Goal: Task Accomplishment & Management: Use online tool/utility

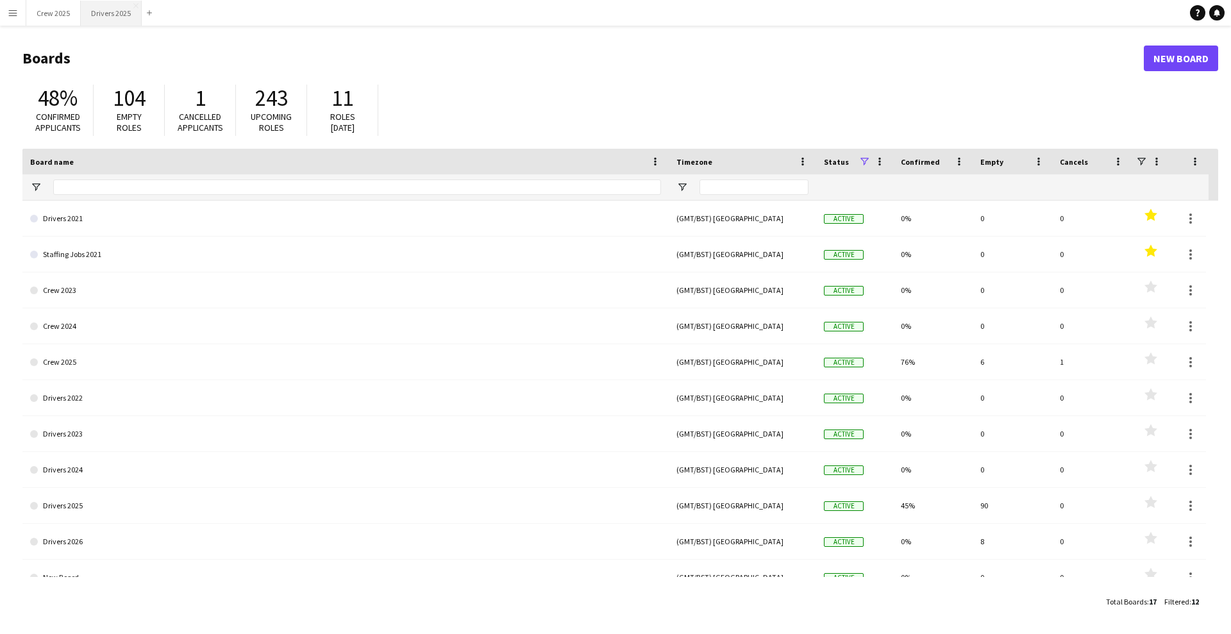
click at [111, 16] on button "Drivers 2025 Close" at bounding box center [111, 13] width 61 height 25
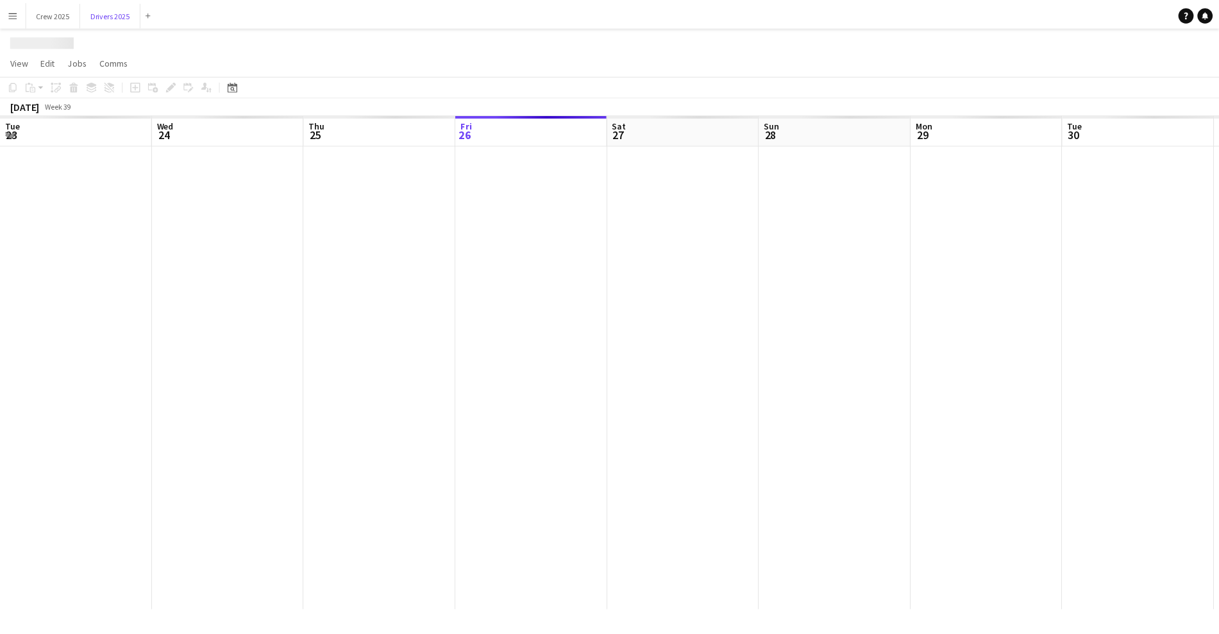
scroll to position [0, 307]
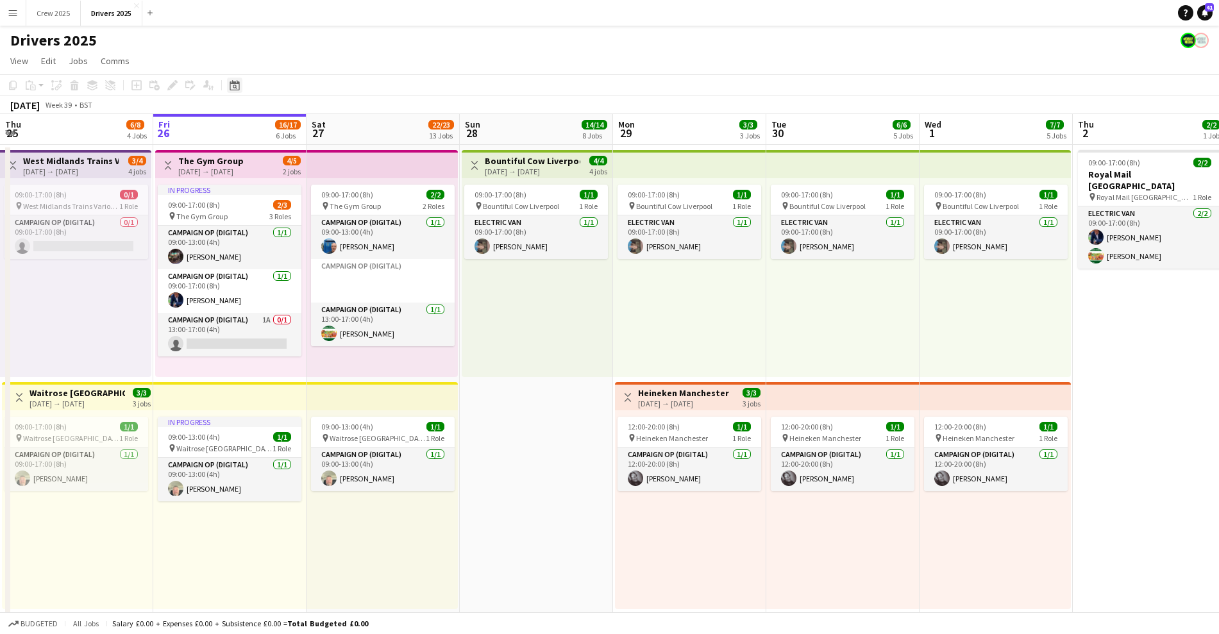
click at [239, 85] on icon "Date picker" at bounding box center [235, 85] width 10 height 10
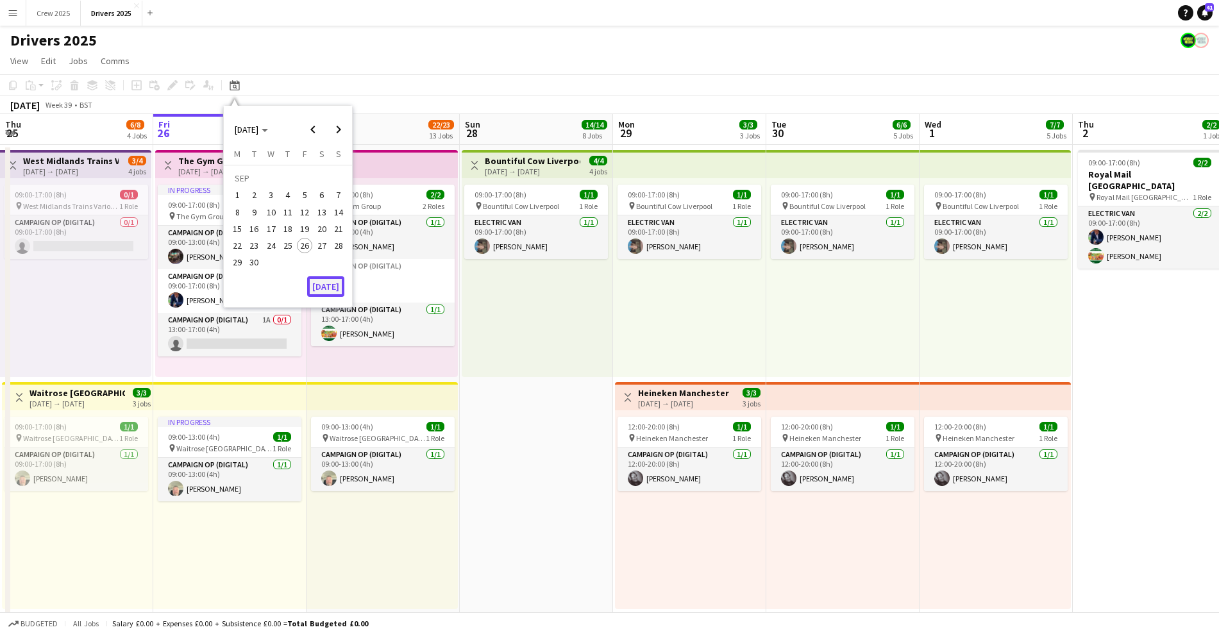
click at [320, 286] on button "[DATE]" at bounding box center [325, 286] width 37 height 21
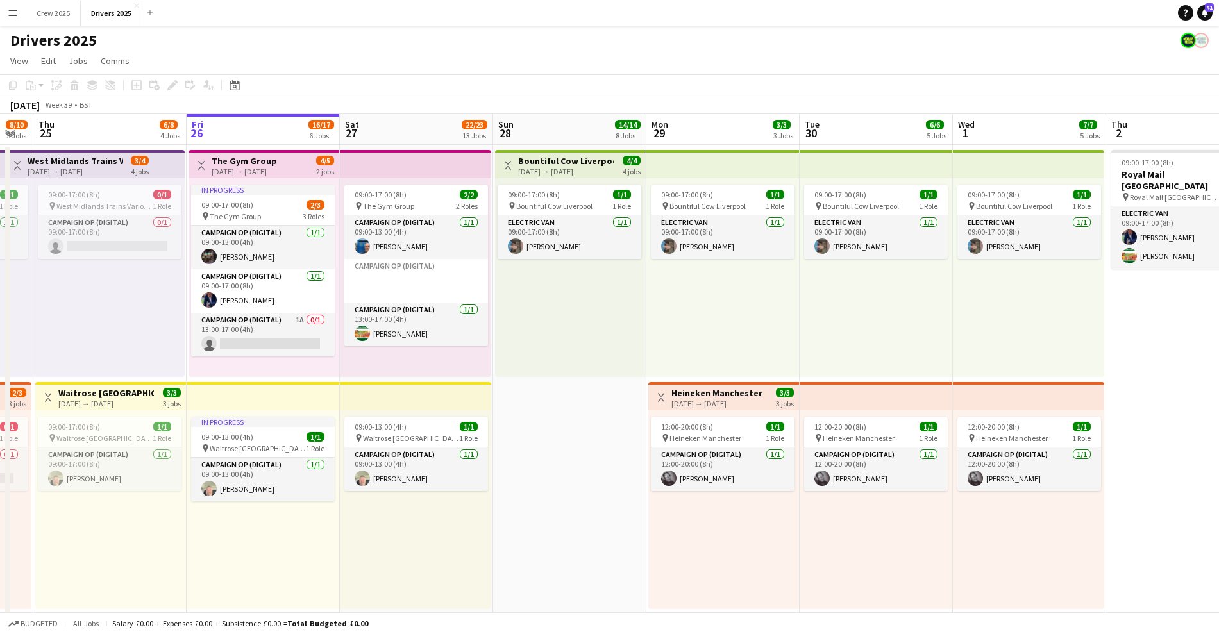
scroll to position [0, 432]
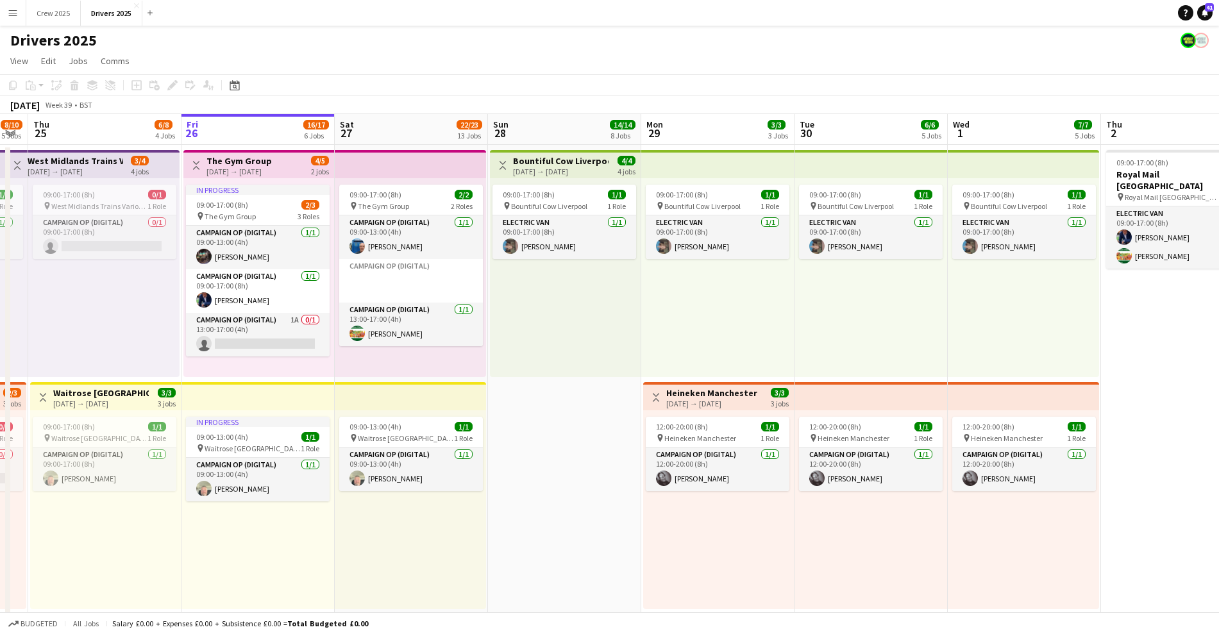
drag, startPoint x: 693, startPoint y: 438, endPoint x: 550, endPoint y: 439, distance: 143.6
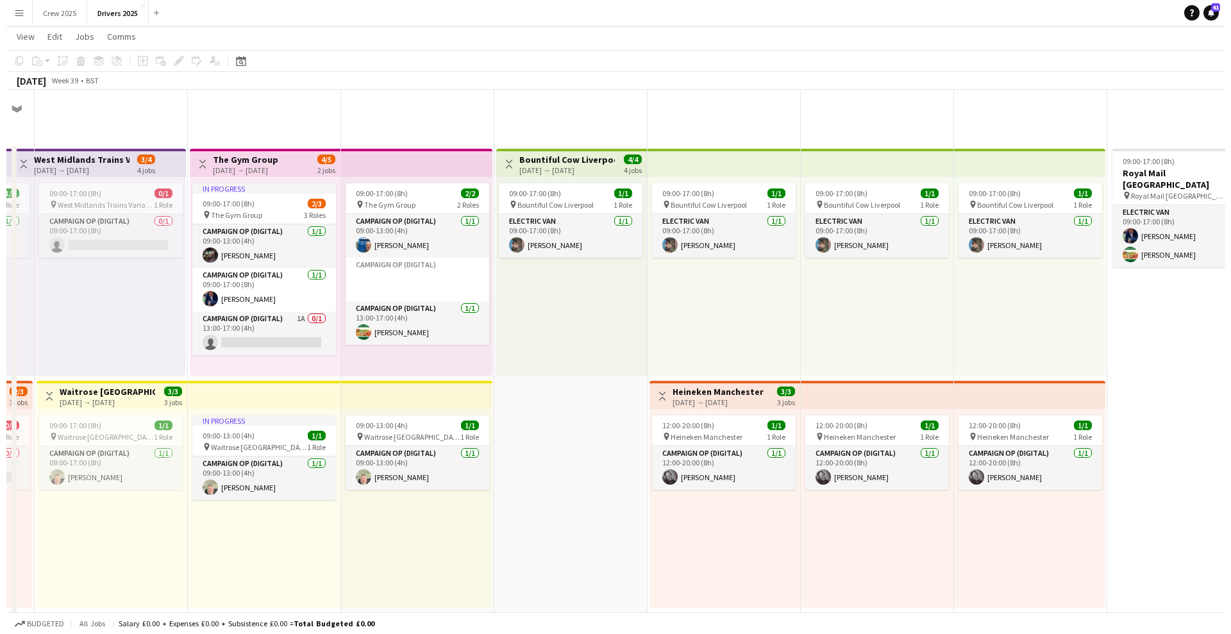
scroll to position [214, 0]
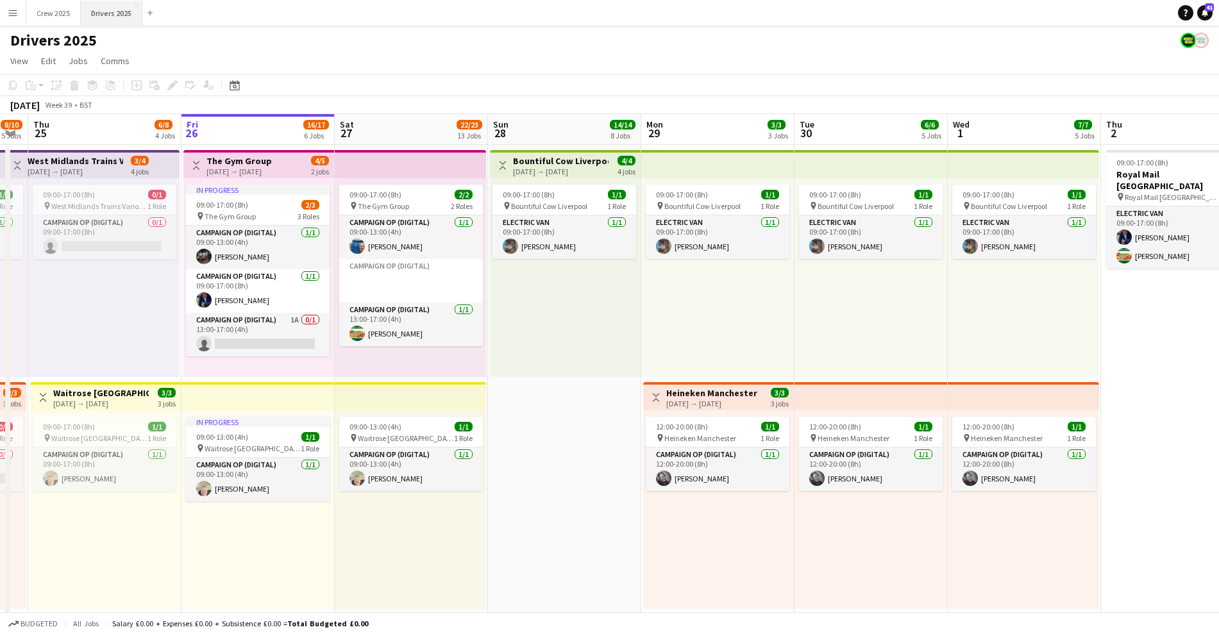
click at [112, 20] on button "Drivers 2025 Close" at bounding box center [112, 13] width 62 height 25
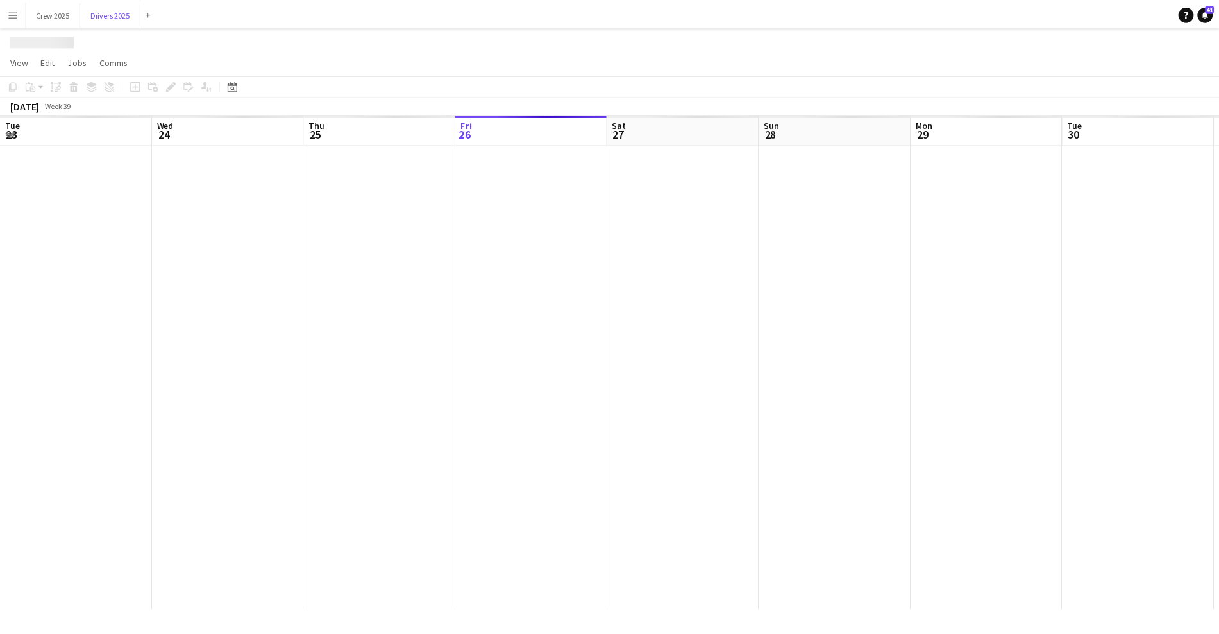
scroll to position [0, 307]
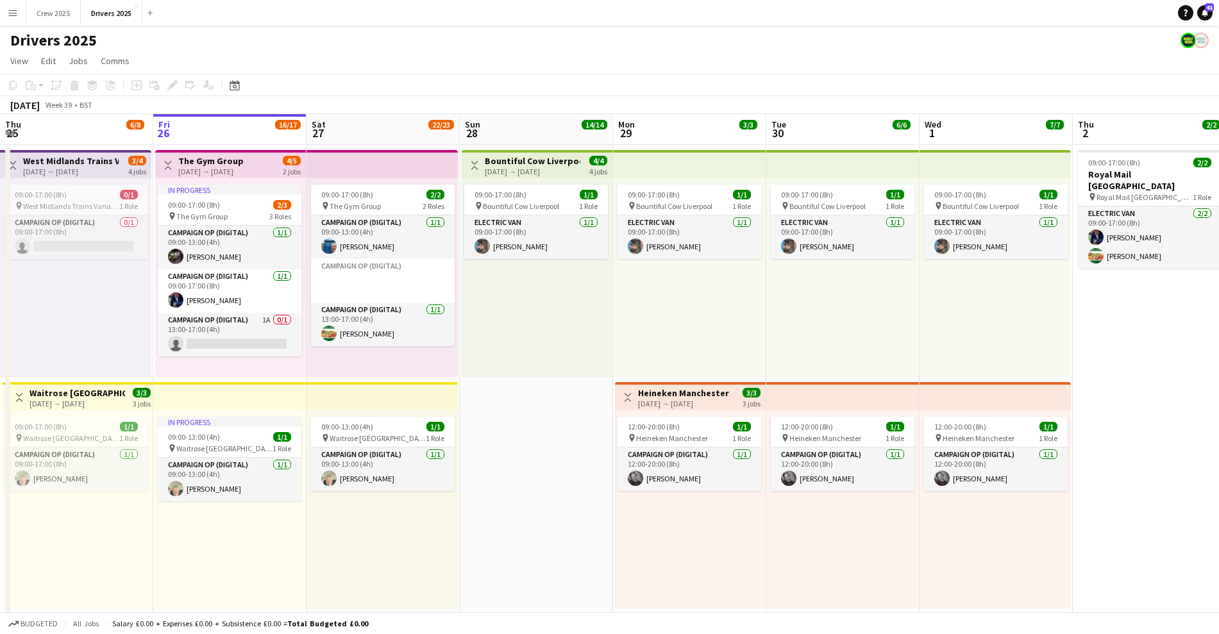
click at [569, 335] on div "09:00-17:00 (8h) 1/1 pin Bountiful Cow Liverpool 1 Role Electric Van [DATE] 09:…" at bounding box center [537, 277] width 151 height 199
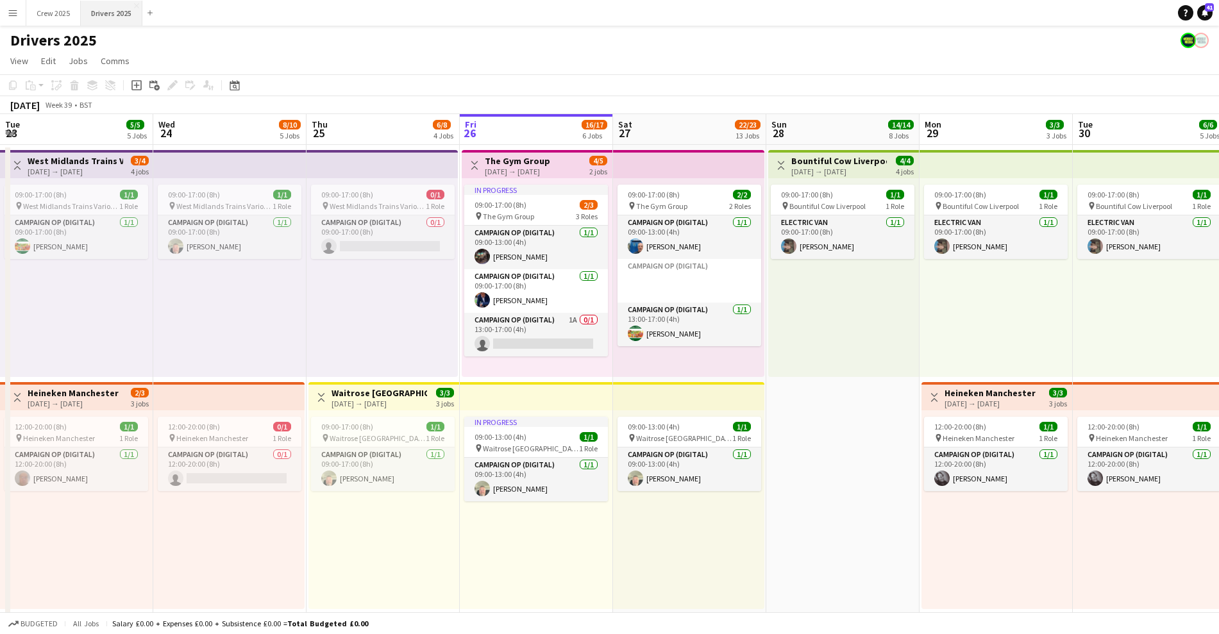
click at [101, 11] on button "Drivers 2025 Close" at bounding box center [112, 13] width 62 height 25
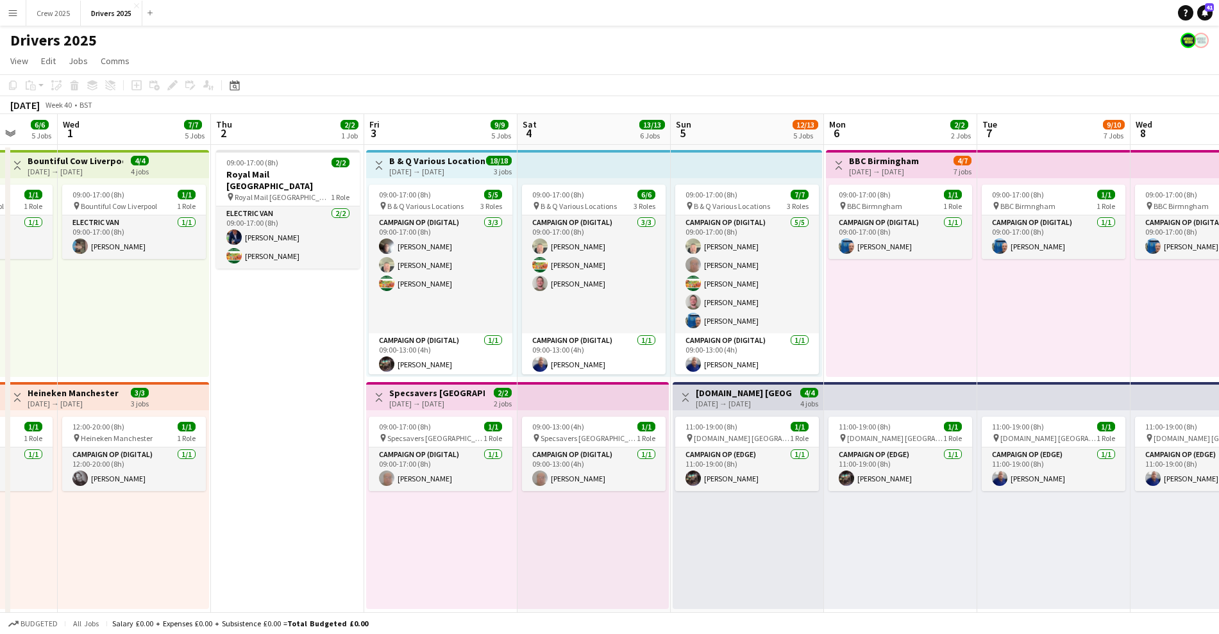
scroll to position [0, 405]
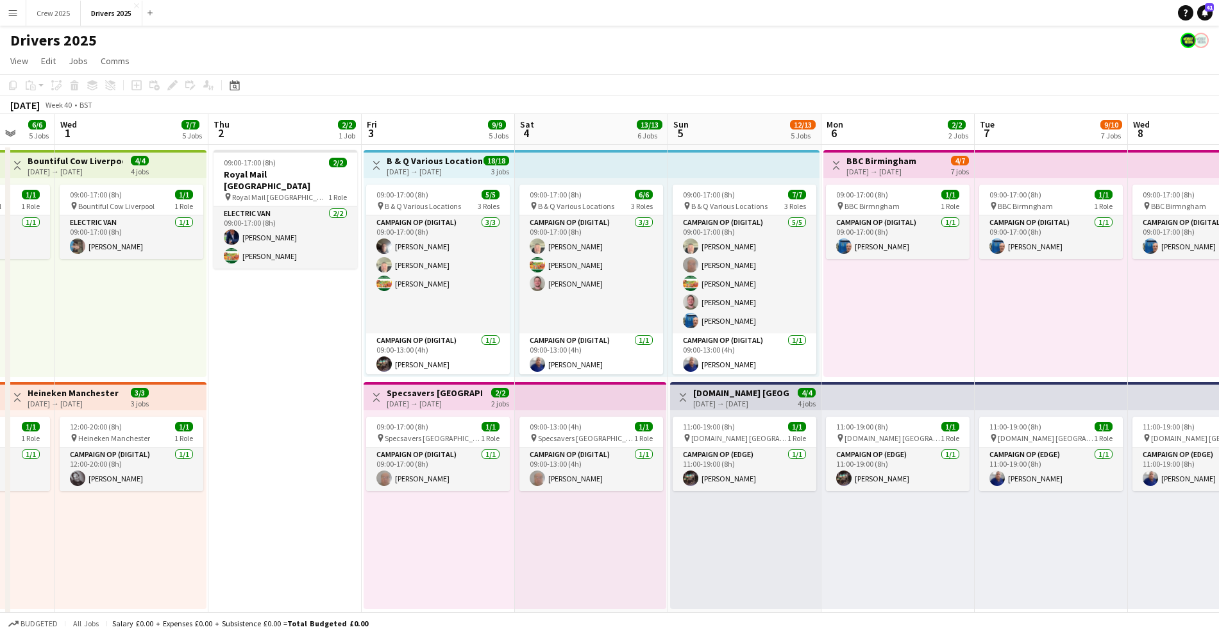
drag, startPoint x: 1084, startPoint y: 349, endPoint x: 220, endPoint y: 351, distance: 864.4
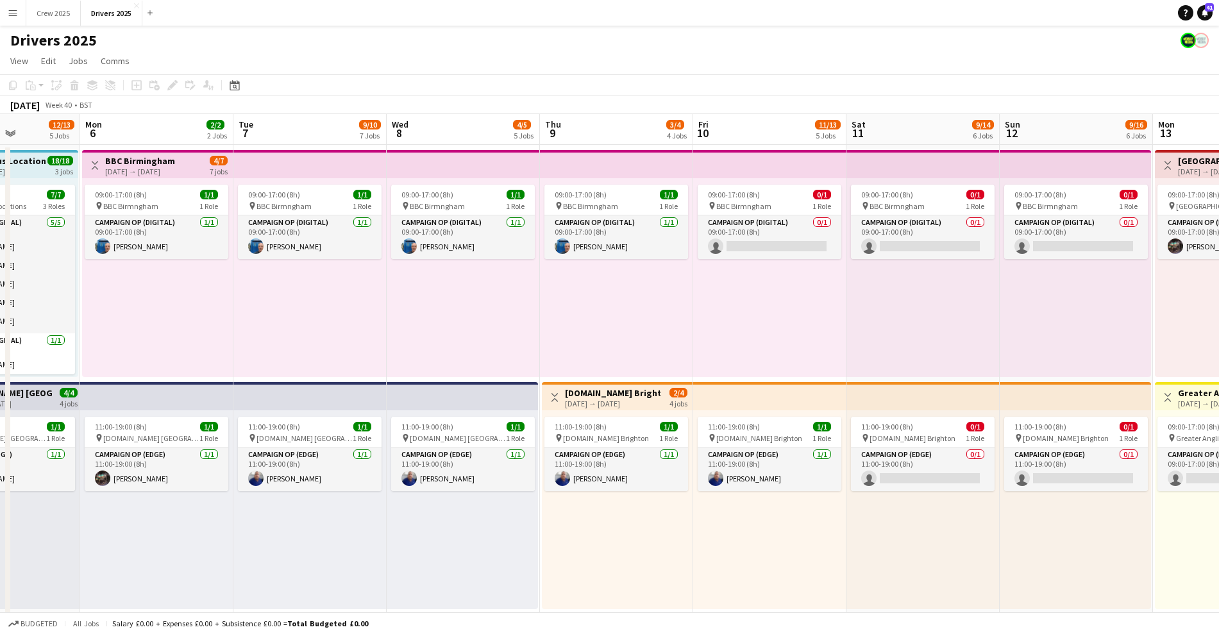
scroll to position [0, 390]
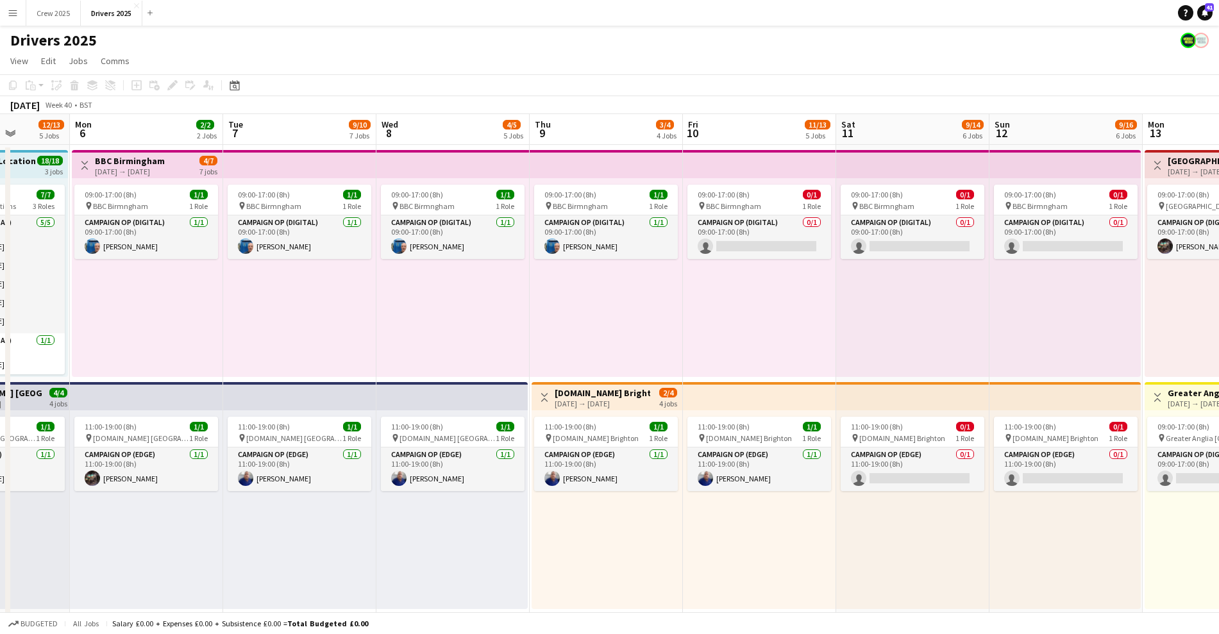
drag, startPoint x: 949, startPoint y: 357, endPoint x: 198, endPoint y: 400, distance: 752.8
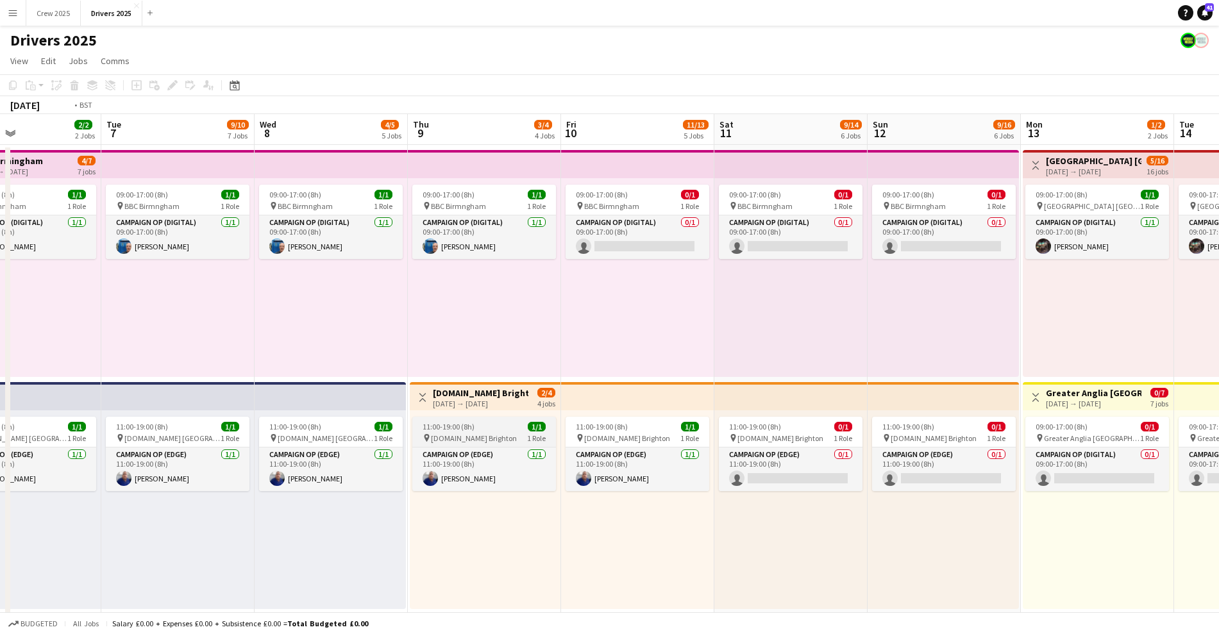
drag, startPoint x: 670, startPoint y: 335, endPoint x: 383, endPoint y: 419, distance: 299.3
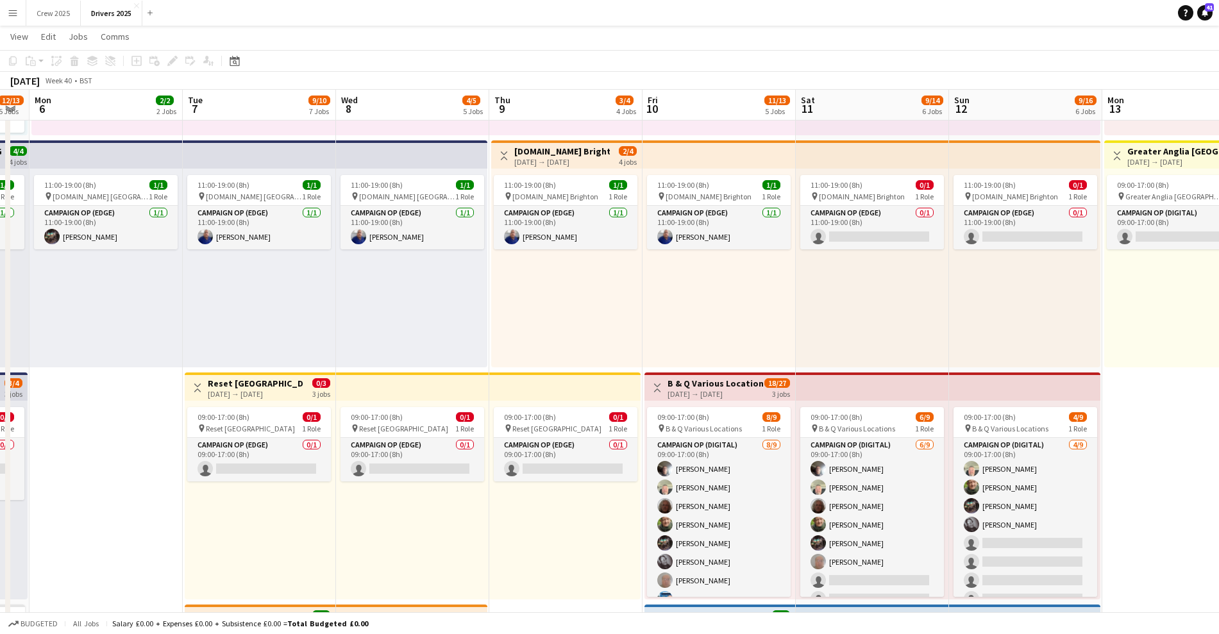
scroll to position [0, 271]
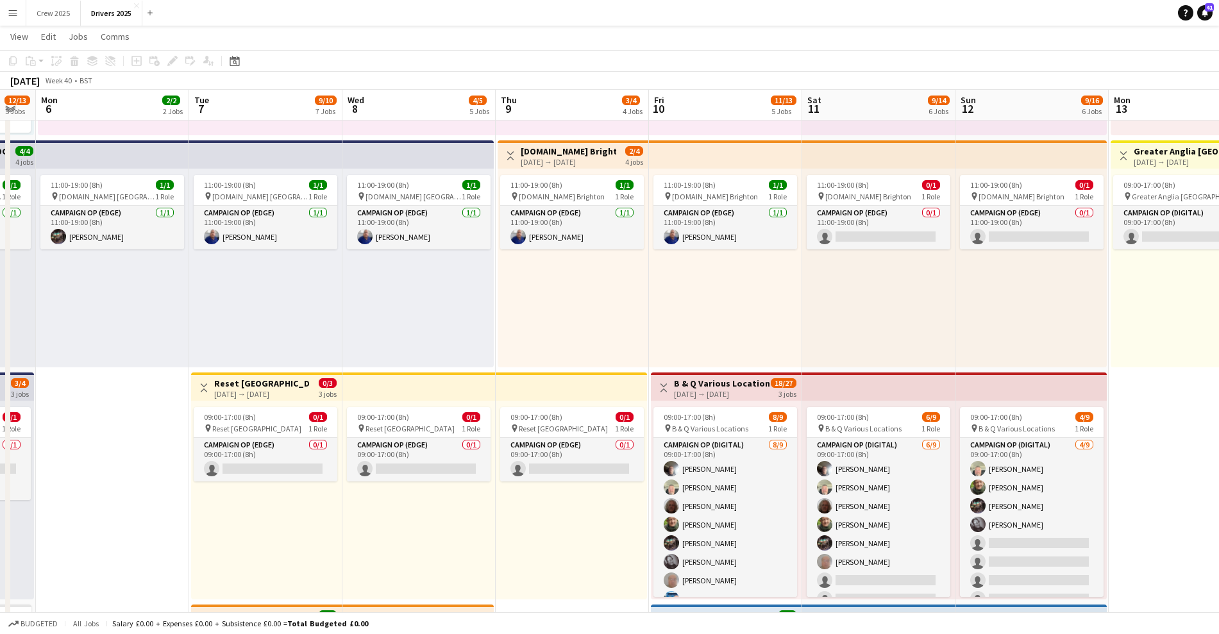
drag, startPoint x: 360, startPoint y: 523, endPoint x: 528, endPoint y: 510, distance: 167.9
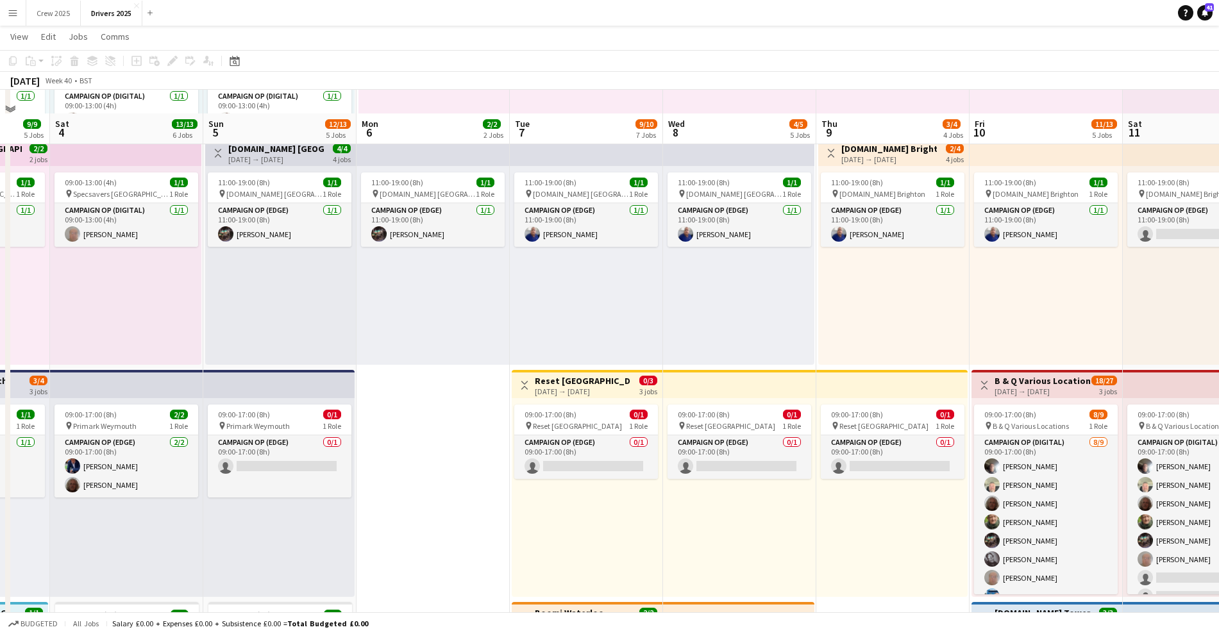
scroll to position [240, 0]
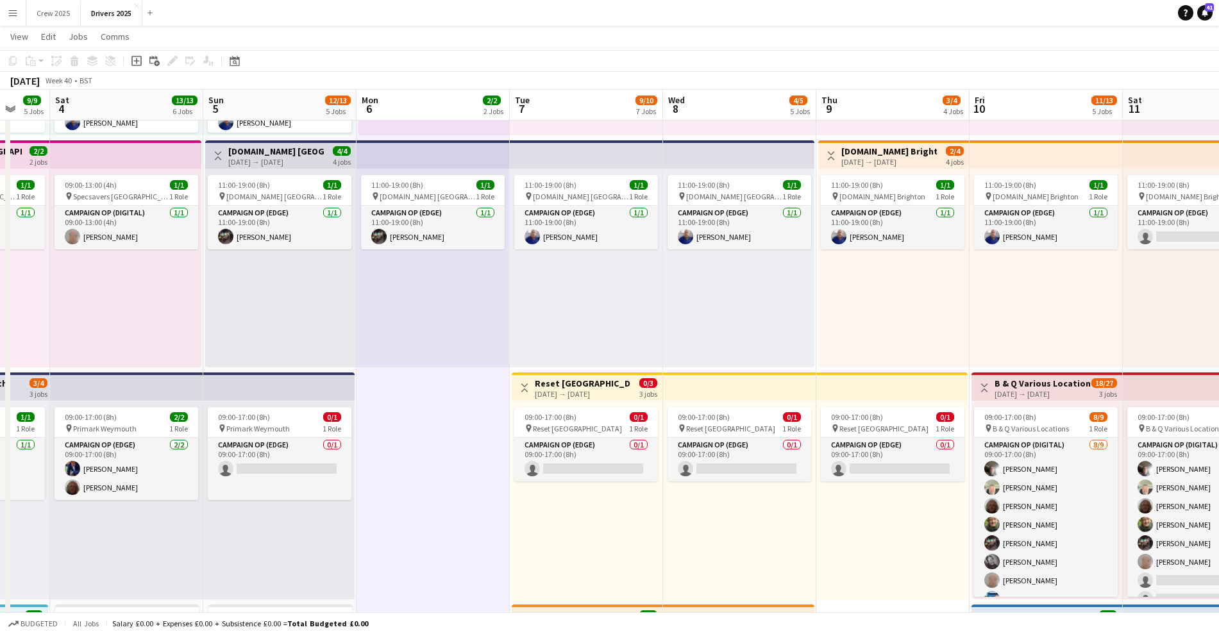
click at [526, 294] on div "11:00-19:00 (8h) 1/1 pin [DOMAIN_NAME] London 1 Role Campaign Op (Edge) [DATE] …" at bounding box center [586, 268] width 153 height 199
